Goal: Ask a question

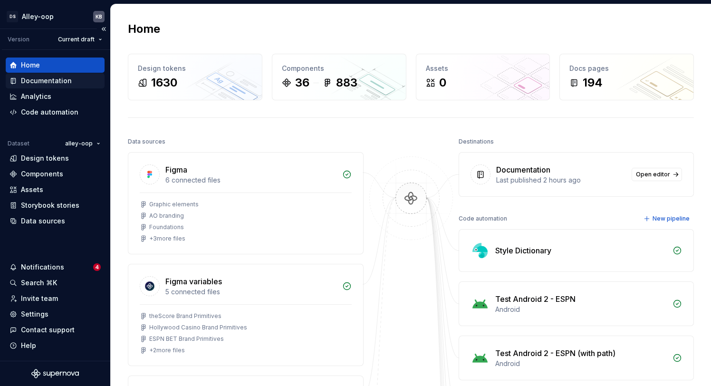
click at [37, 79] on div "Documentation" at bounding box center [46, 81] width 51 height 10
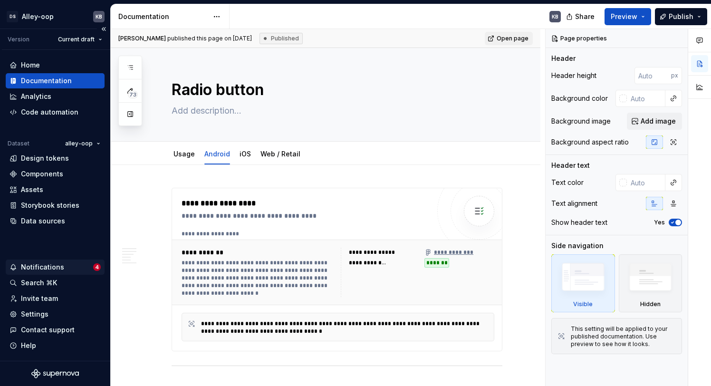
click at [68, 264] on div "Notifications" at bounding box center [52, 267] width 84 height 10
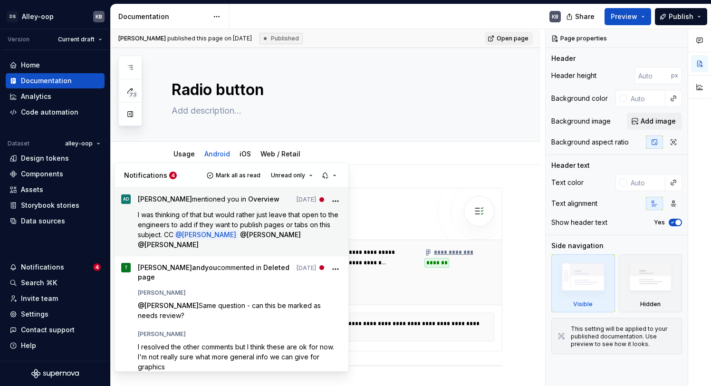
click at [293, 233] on p "I was thinking of that but would rather just leave that open to the engineers t…" at bounding box center [240, 230] width 204 height 40
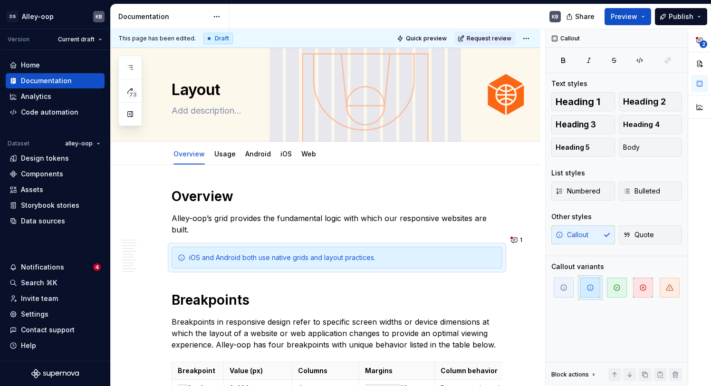
type textarea "*"
